Goal: Book appointment/travel/reservation

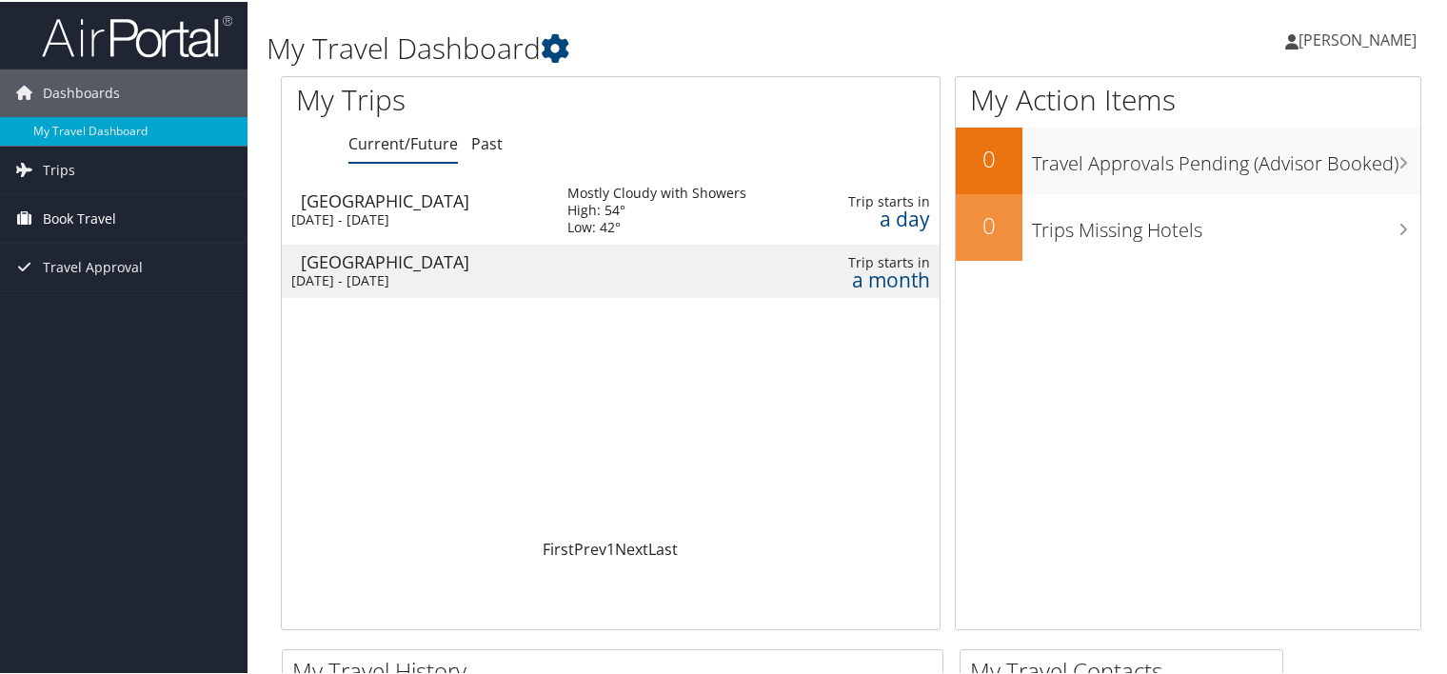
click at [98, 212] on span "Book Travel" at bounding box center [79, 217] width 73 height 48
click at [1331, 34] on span "[PERSON_NAME]" at bounding box center [1357, 38] width 118 height 21
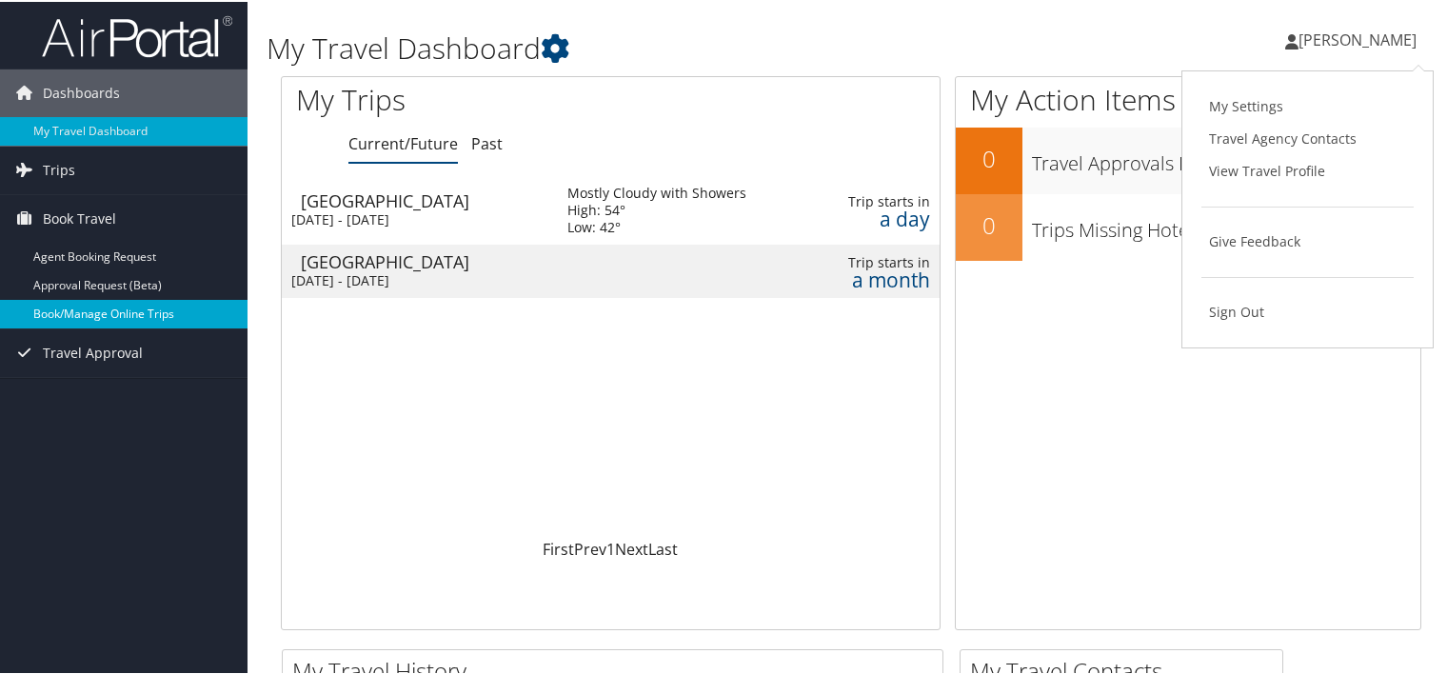
click at [114, 310] on link "Book/Manage Online Trips" at bounding box center [123, 312] width 247 height 29
click at [108, 315] on link "Book/Manage Online Trips" at bounding box center [123, 312] width 247 height 29
